Goal: Information Seeking & Learning: Learn about a topic

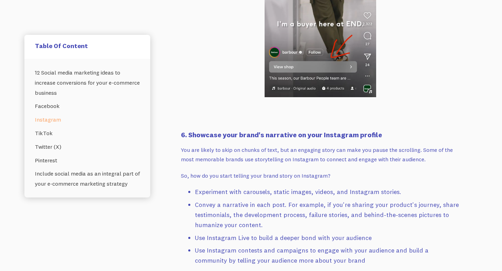
scroll to position [2710, 0]
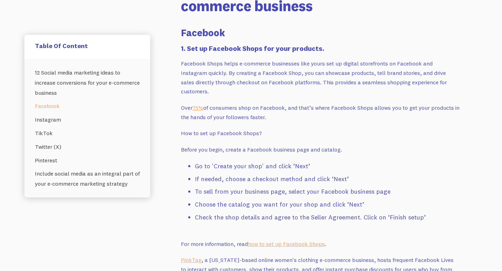
scroll to position [526, 0]
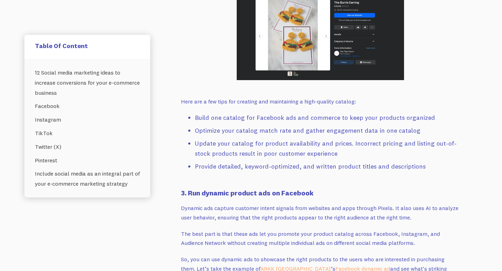
scroll to position [2746, 0]
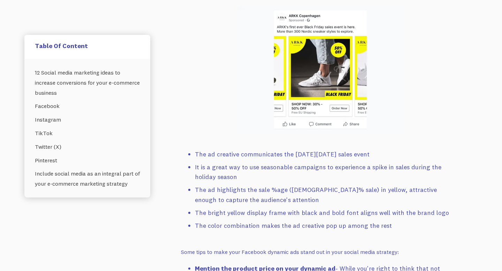
scroll to position [2759, 0]
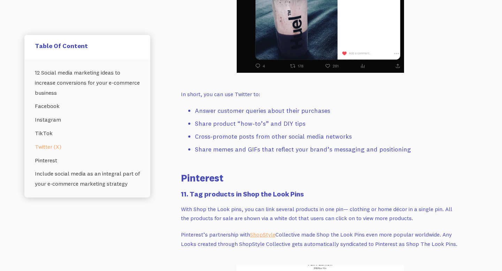
scroll to position [4382, 0]
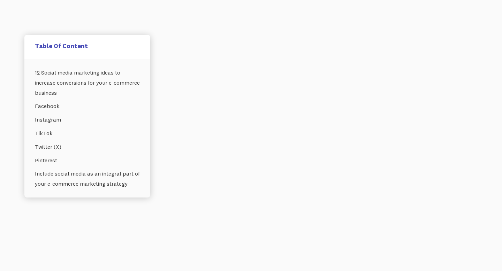
scroll to position [2336, 0]
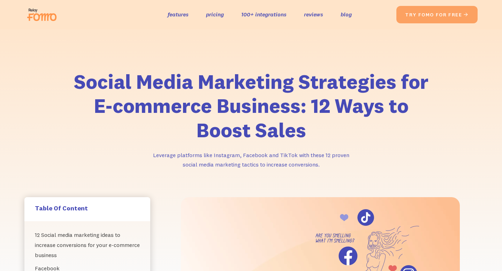
scroll to position [297, 0]
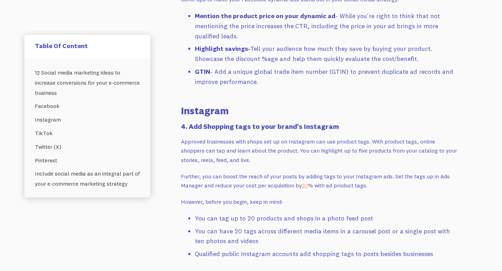
scroll to position [4541, 0]
